Goal: Task Accomplishment & Management: Manage account settings

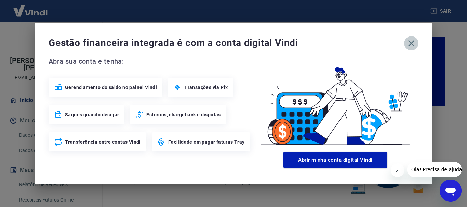
click at [414, 41] on icon "button" at bounding box center [411, 43] width 11 height 11
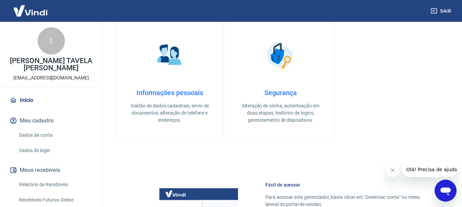
scroll to position [376, 0]
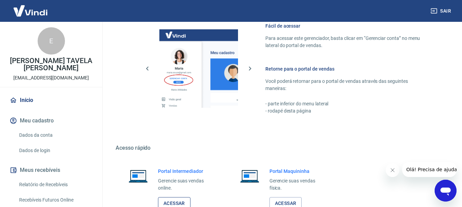
click at [180, 203] on link "Acessar" at bounding box center [174, 203] width 32 height 13
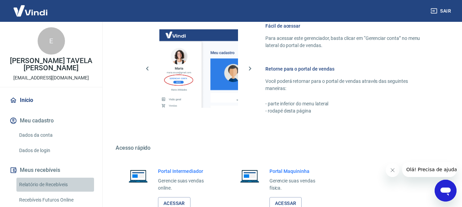
drag, startPoint x: 61, startPoint y: 183, endPoint x: 398, endPoint y: 3, distance: 381.3
click at [61, 182] on link "Relatório de Recebíveis" at bounding box center [55, 185] width 78 height 14
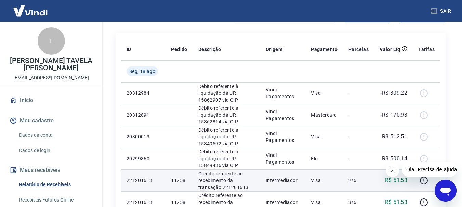
scroll to position [68, 0]
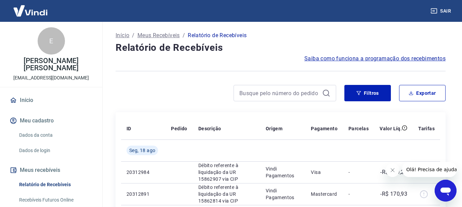
click at [392, 173] on icon "Fechar mensagem da empresa" at bounding box center [391, 170] width 5 height 5
